Goal: Navigation & Orientation: Find specific page/section

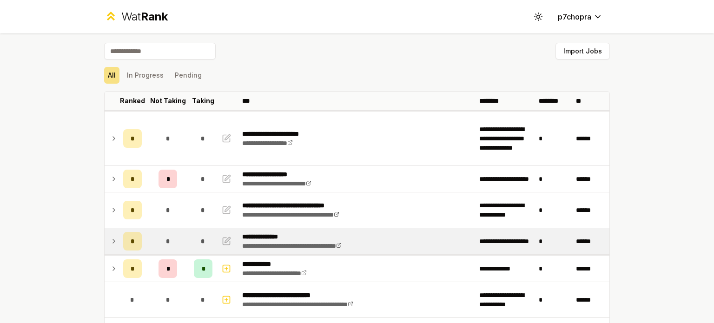
click at [170, 234] on div "*" at bounding box center [167, 241] width 19 height 19
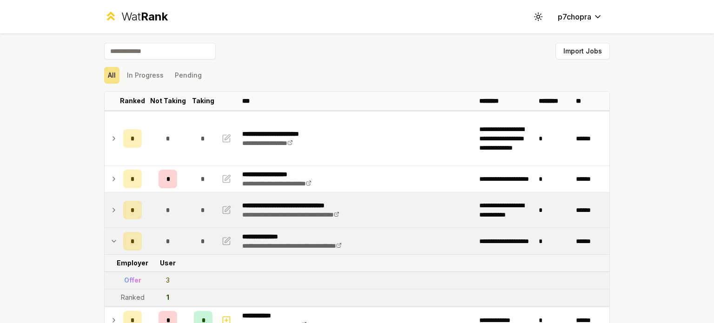
click at [173, 219] on td "*" at bounding box center [167, 209] width 45 height 35
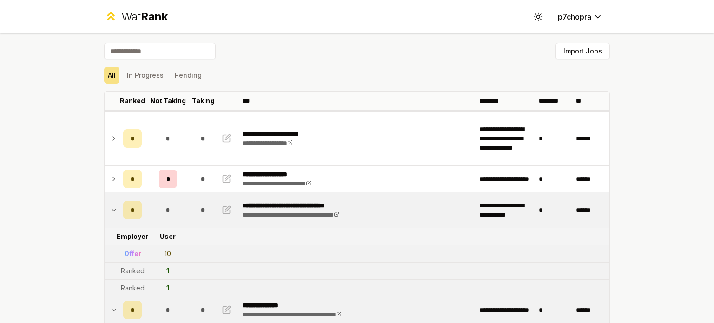
click at [168, 211] on div "*" at bounding box center [167, 210] width 19 height 19
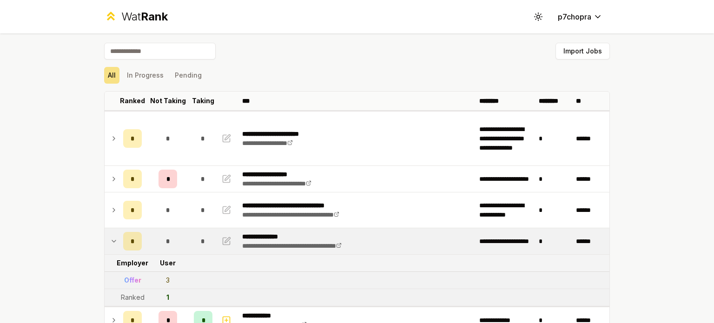
scroll to position [155, 0]
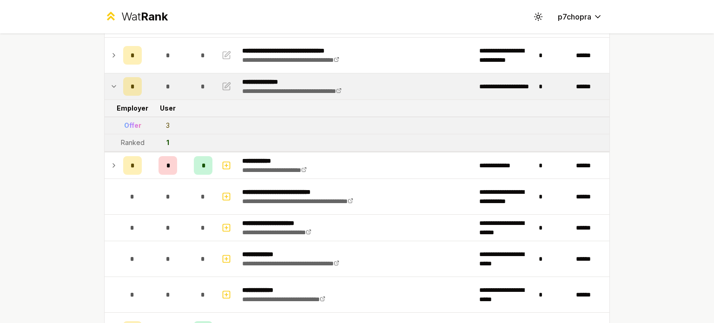
click at [194, 79] on div "*" at bounding box center [203, 86] width 19 height 19
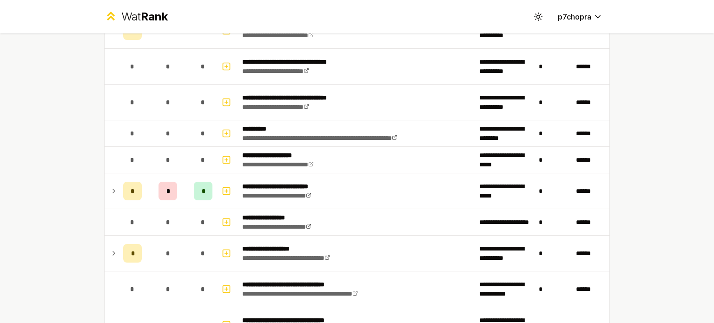
scroll to position [774, 0]
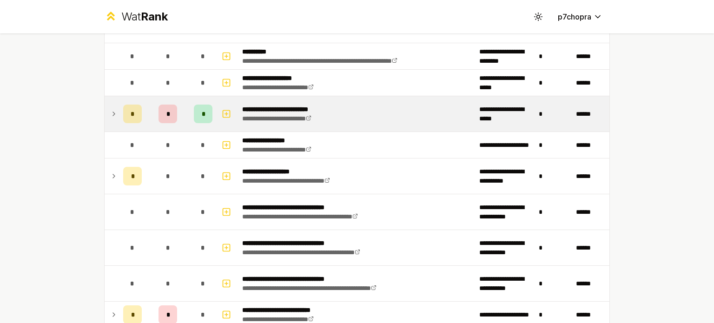
click at [151, 104] on td "*" at bounding box center [167, 113] width 45 height 35
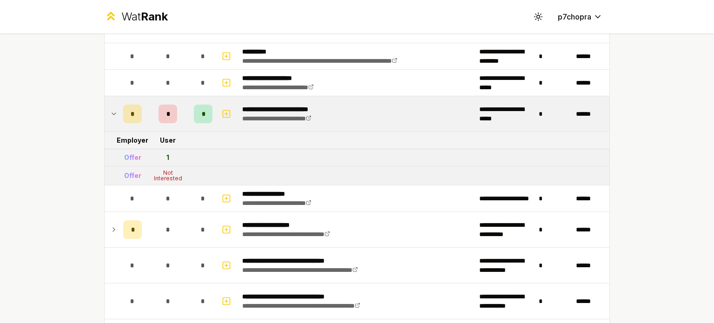
click at [151, 104] on td "*" at bounding box center [167, 113] width 45 height 35
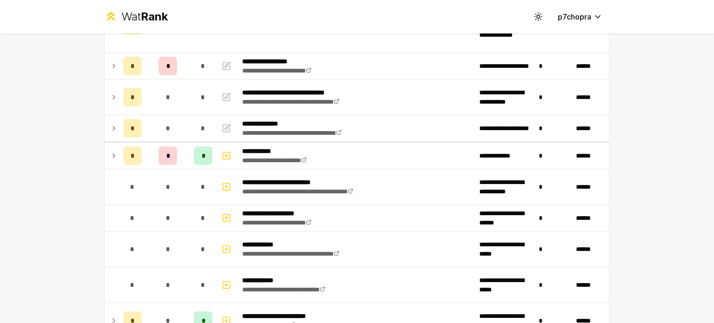
scroll to position [0, 0]
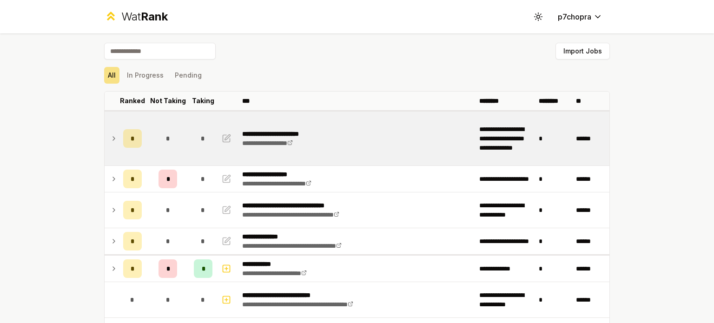
click at [185, 130] on td "*" at bounding box center [167, 138] width 45 height 54
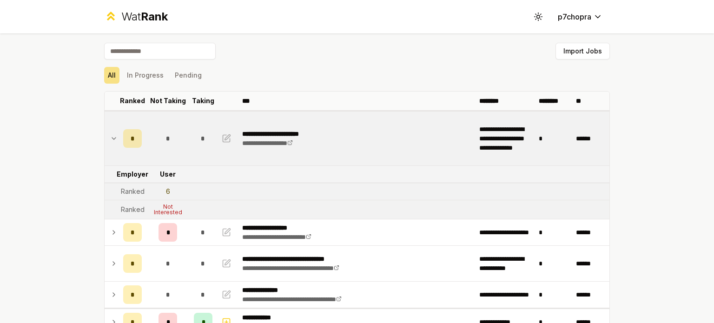
click at [185, 130] on td "*" at bounding box center [167, 138] width 45 height 54
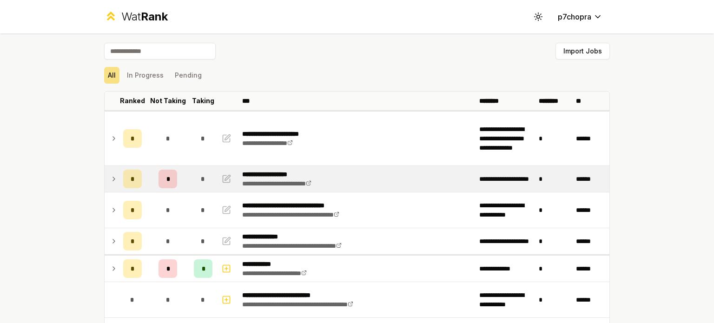
click at [190, 172] on td "*" at bounding box center [203, 179] width 26 height 26
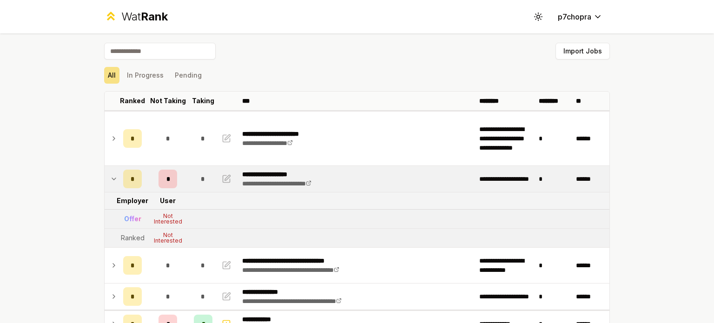
click at [190, 172] on td "*" at bounding box center [203, 179] width 26 height 26
